Goal: Task Accomplishment & Management: Use online tool/utility

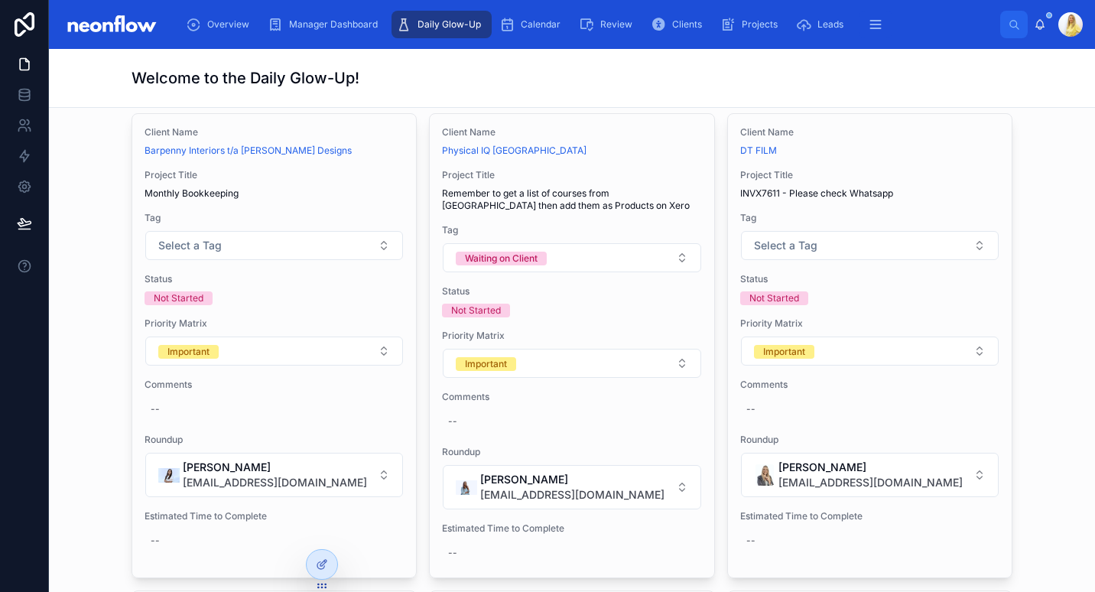
click at [1047, 324] on div "The Priority Matrix Filter Client Name Filter Assignees Critical 26 Client Name…" at bounding box center [572, 102] width 1022 height 8587
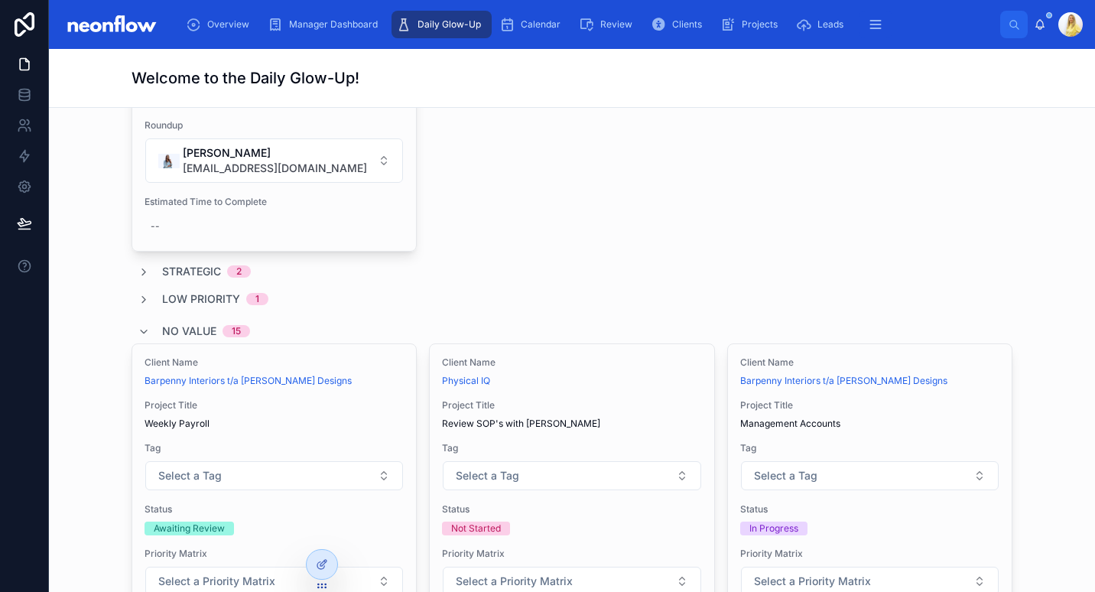
scroll to position [5804, 0]
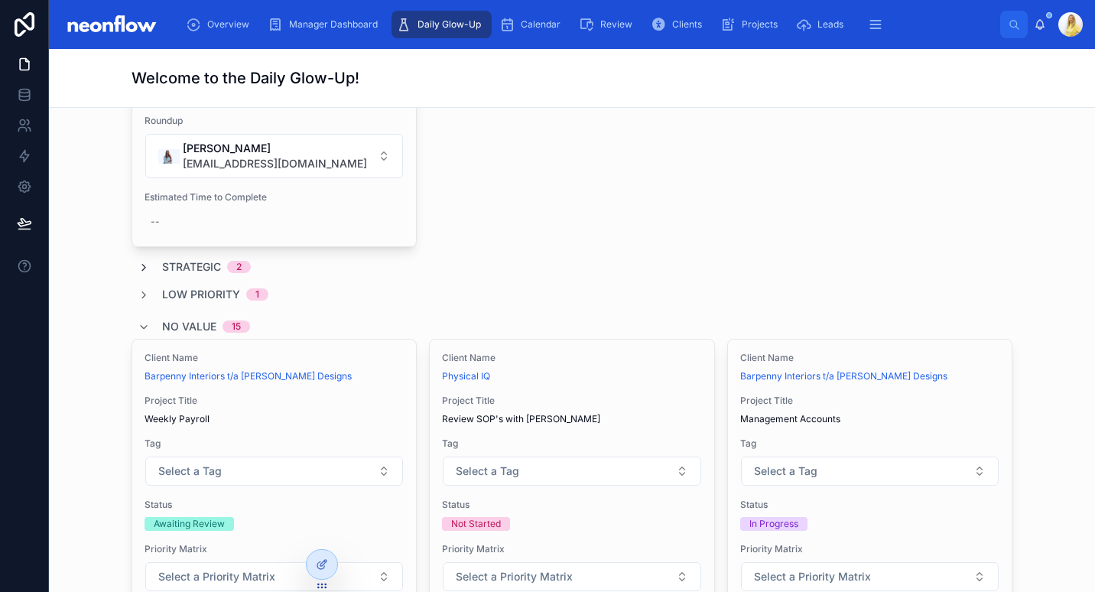
click at [138, 262] on icon at bounding box center [144, 268] width 12 height 12
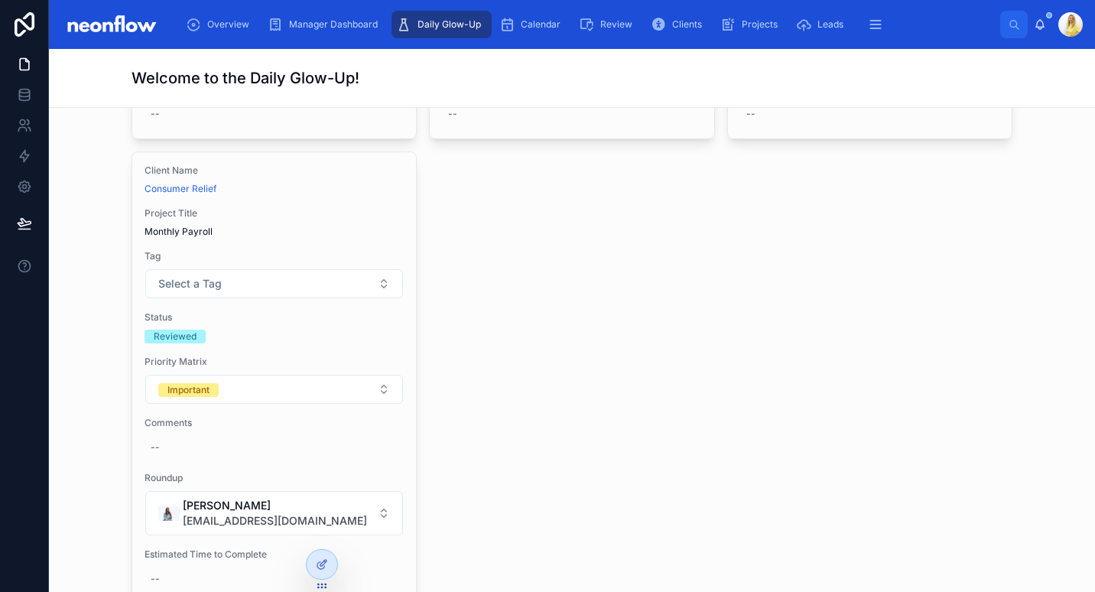
scroll to position [5983, 0]
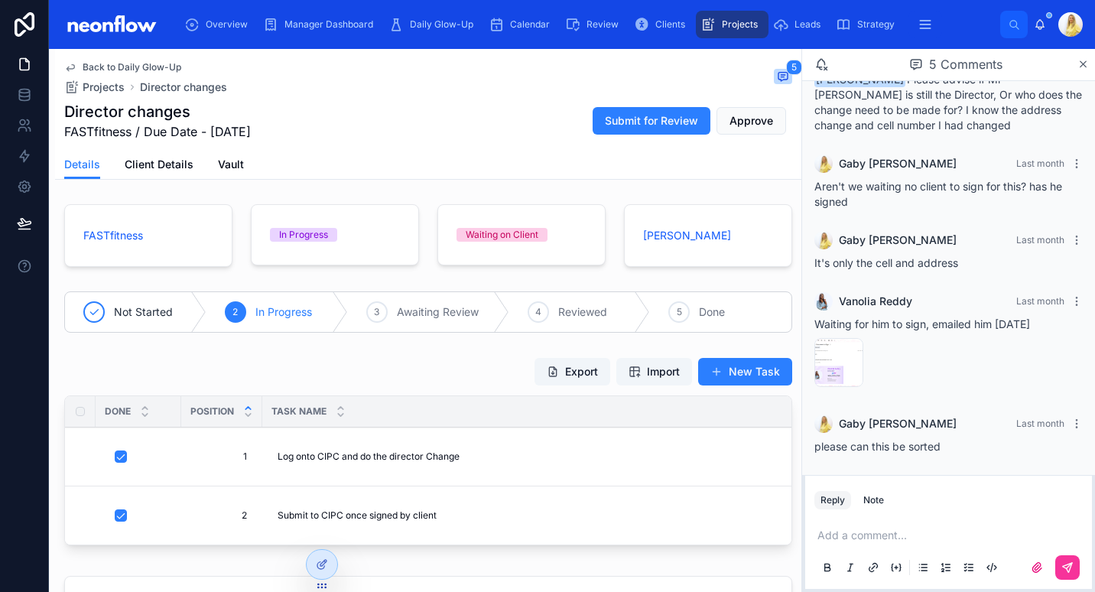
click at [941, 532] on p at bounding box center [952, 535] width 268 height 15
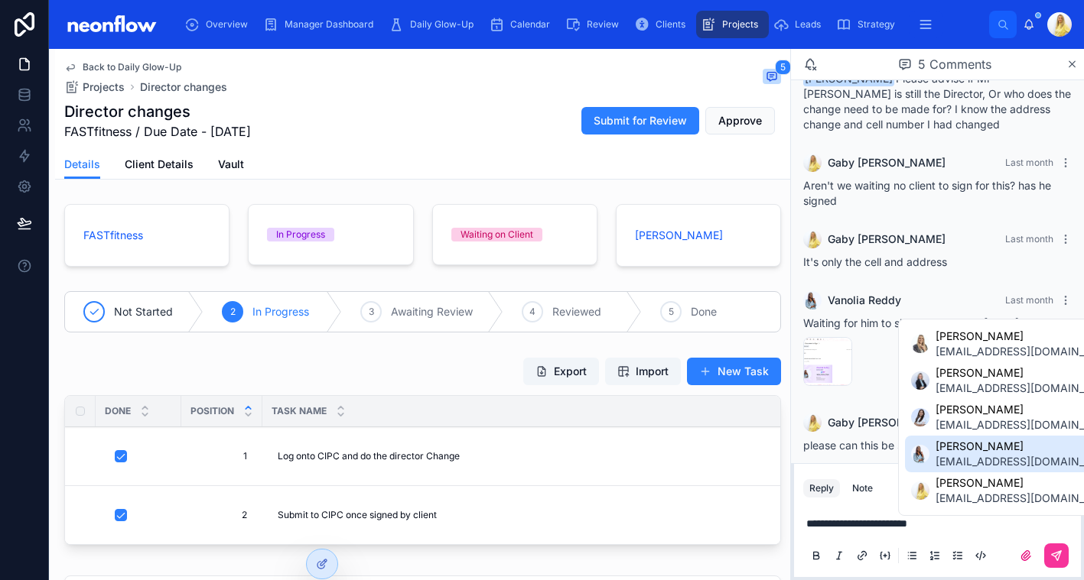
click at [977, 463] on span "[EMAIL_ADDRESS][DOMAIN_NAME]" at bounding box center [1027, 461] width 184 height 15
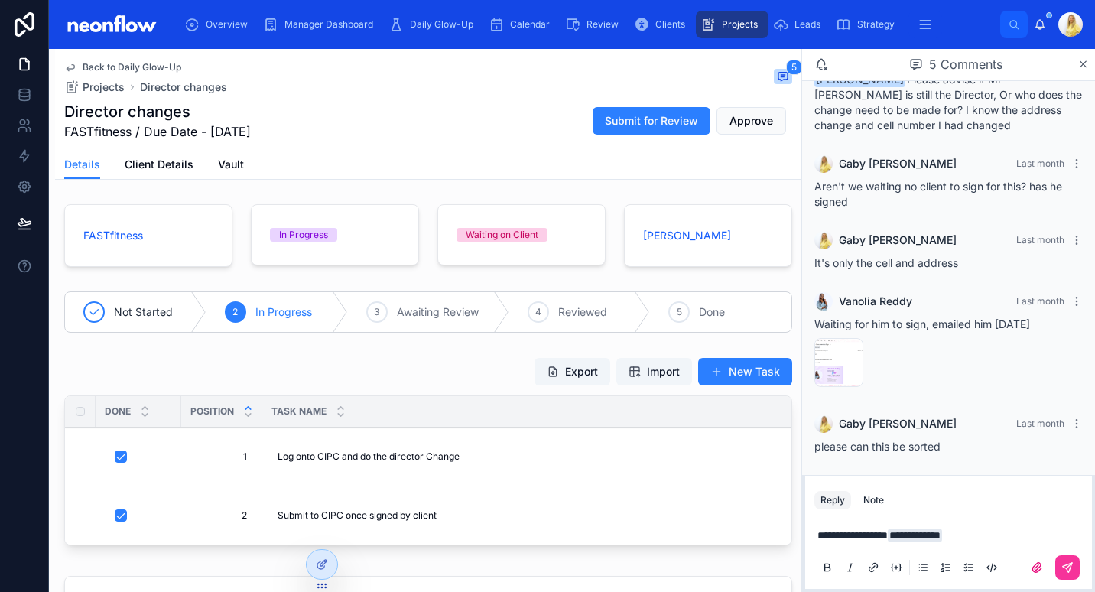
click at [1071, 564] on icon at bounding box center [1067, 567] width 9 height 9
